Goal: Task Accomplishment & Management: Manage account settings

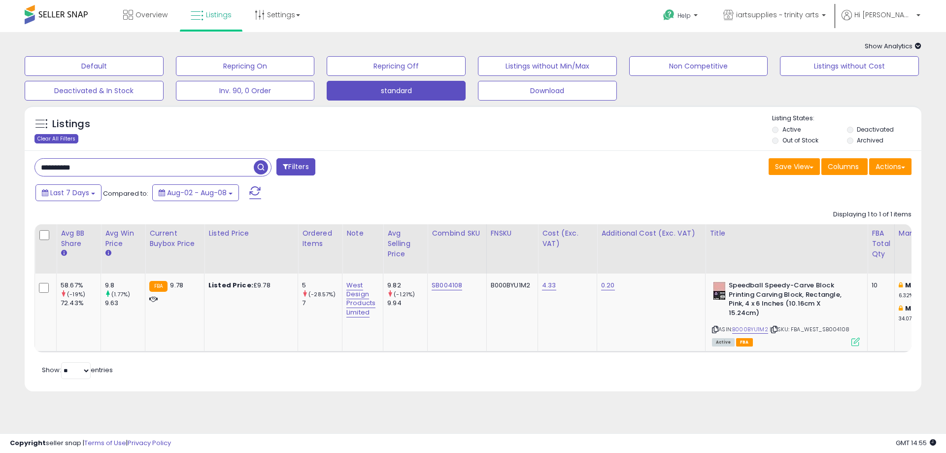
click at [68, 138] on div "Clear All Filters" at bounding box center [56, 138] width 44 height 9
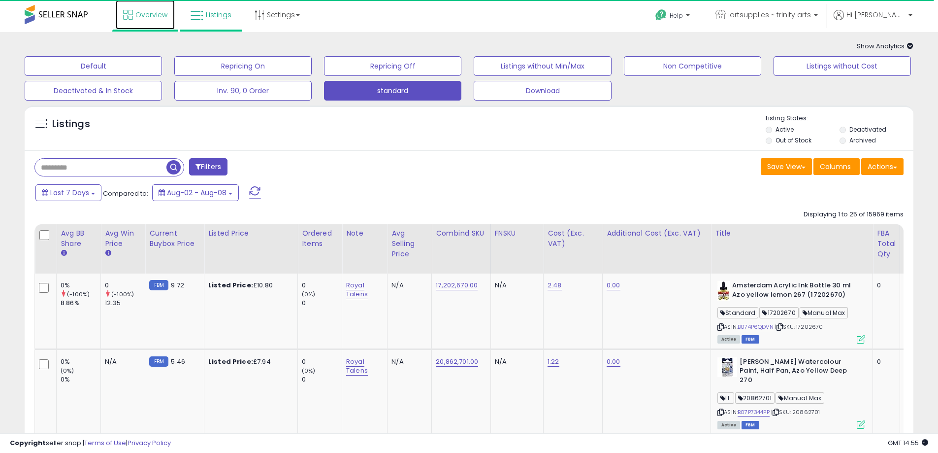
click at [142, 12] on span "Overview" at bounding box center [151, 15] width 32 height 10
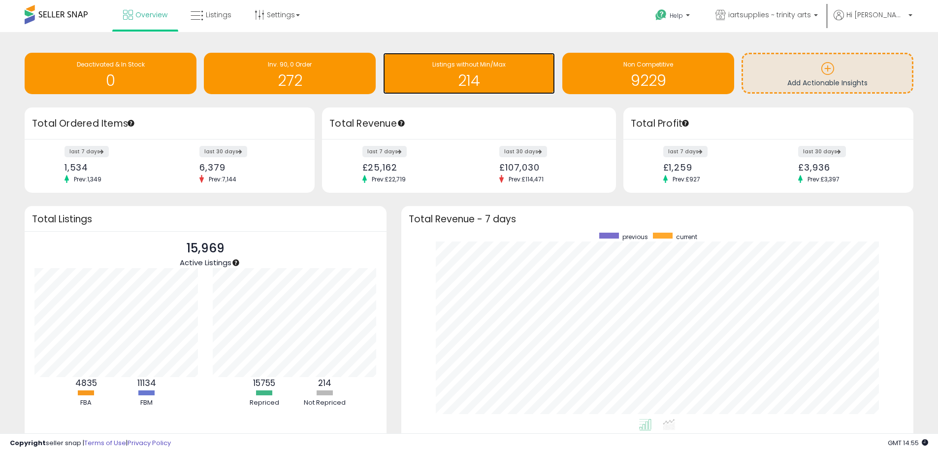
click at [478, 79] on h1 "214" at bounding box center [469, 80] width 162 height 16
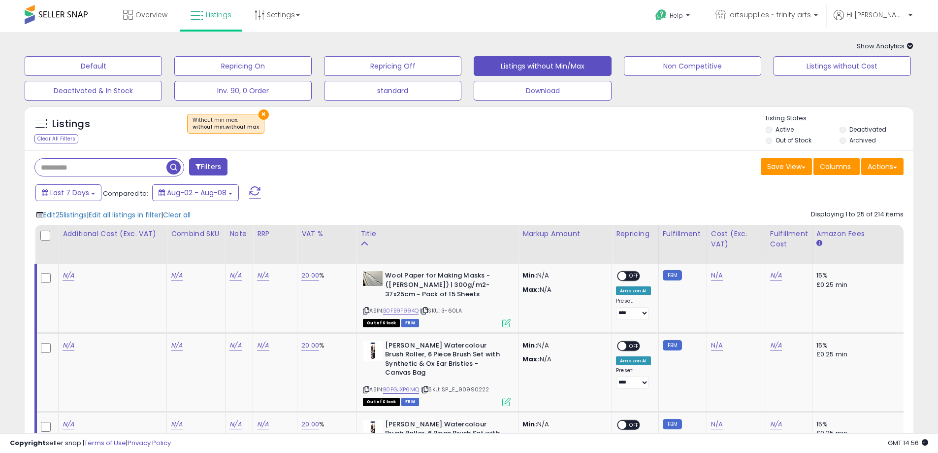
click at [260, 114] on button "×" at bounding box center [264, 114] width 10 height 10
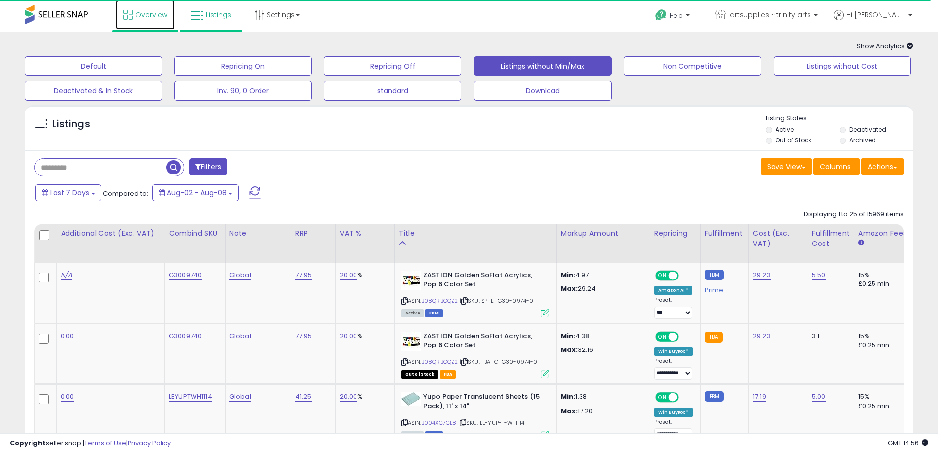
click at [142, 17] on span "Overview" at bounding box center [151, 15] width 32 height 10
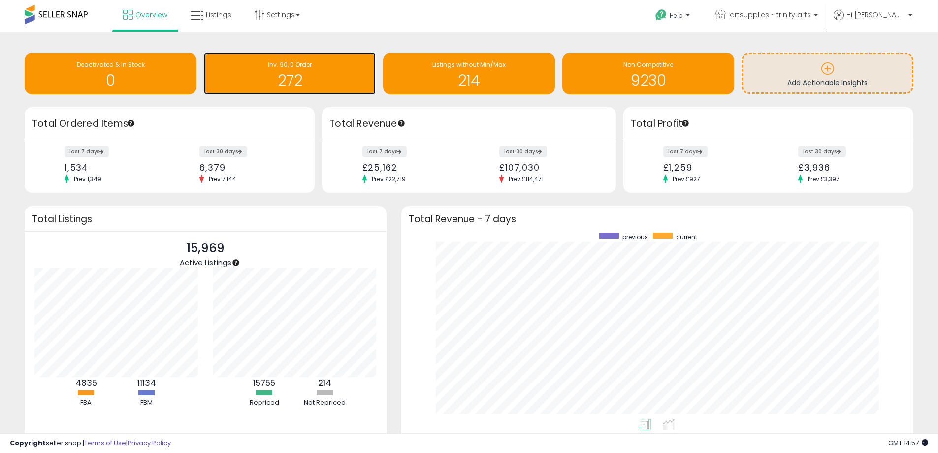
click at [312, 75] on h1 "272" at bounding box center [290, 80] width 162 height 16
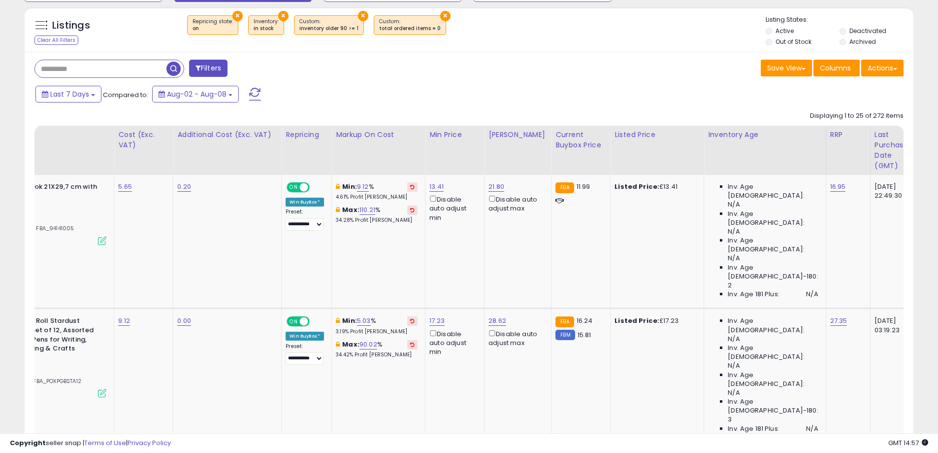
scroll to position [0, 109]
